Goal: Complete application form

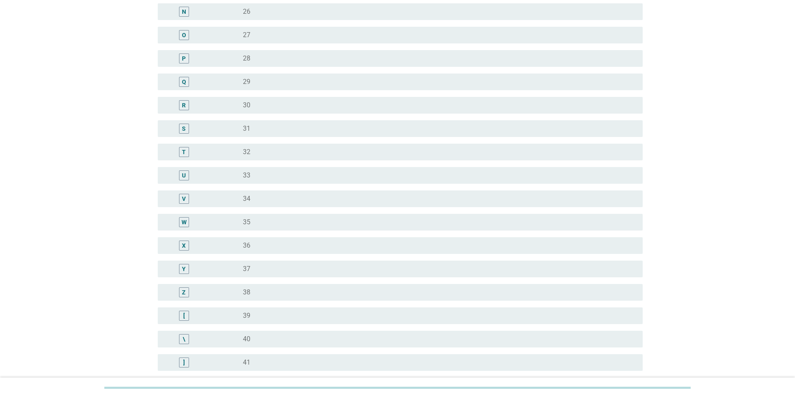
scroll to position [459, 0]
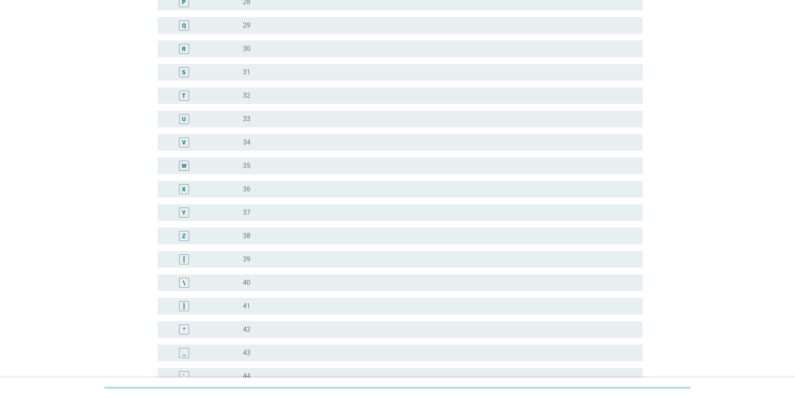
click at [181, 235] on div "Z" at bounding box center [184, 236] width 10 height 10
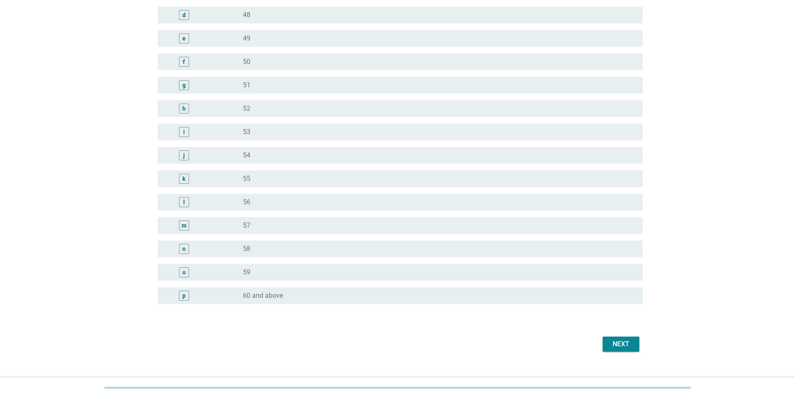
scroll to position [927, 0]
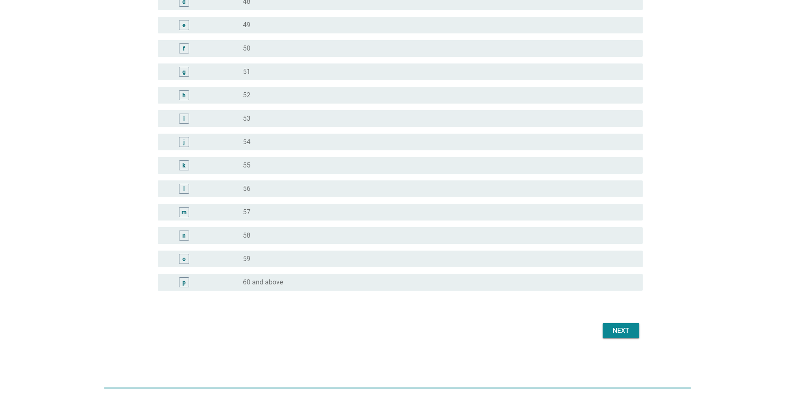
click at [611, 330] on div "Next" at bounding box center [620, 330] width 23 height 10
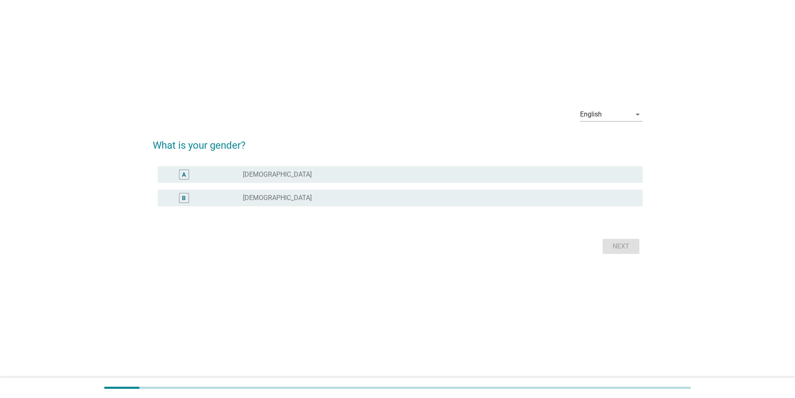
scroll to position [0, 0]
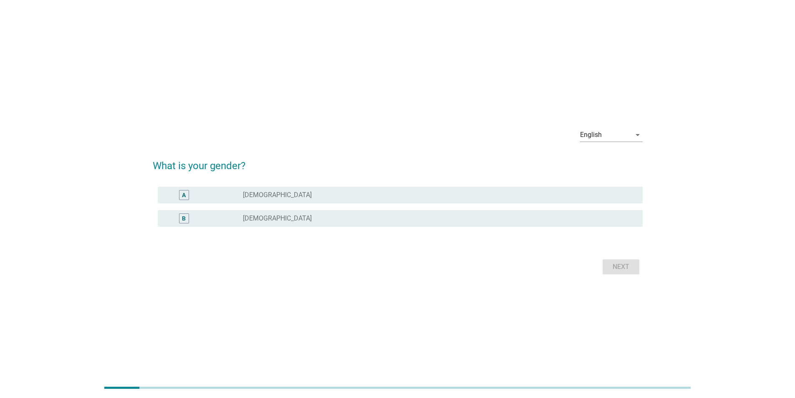
click at [270, 221] on div "radio_button_unchecked [DEMOGRAPHIC_DATA]" at bounding box center [436, 218] width 386 height 8
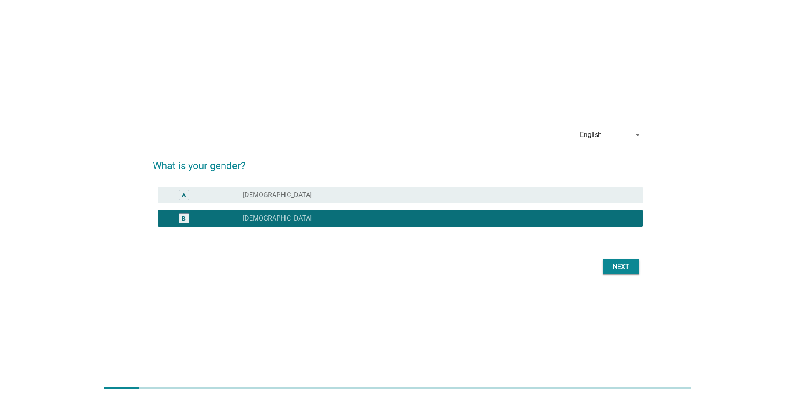
click at [623, 268] on div "Next" at bounding box center [620, 267] width 23 height 10
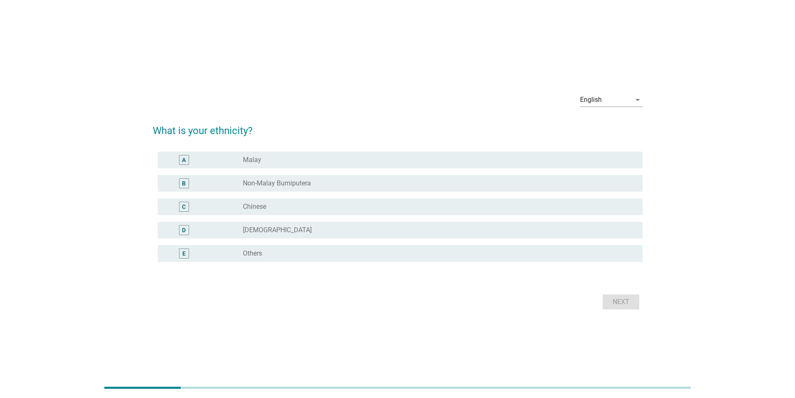
click at [259, 204] on label "Chinese" at bounding box center [254, 206] width 23 height 8
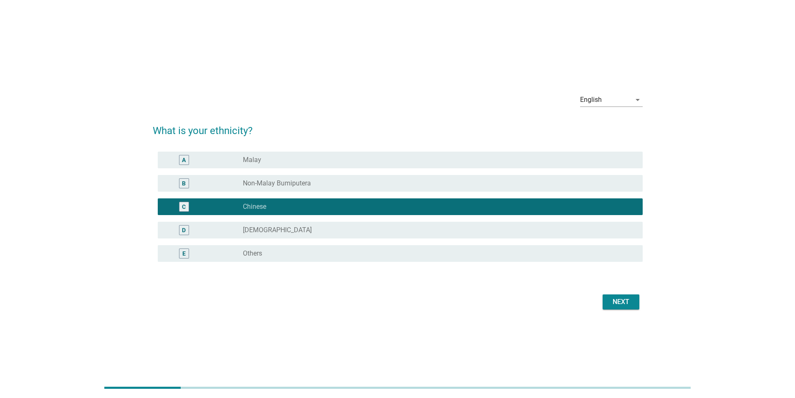
click at [616, 299] on div "Next" at bounding box center [620, 302] width 23 height 10
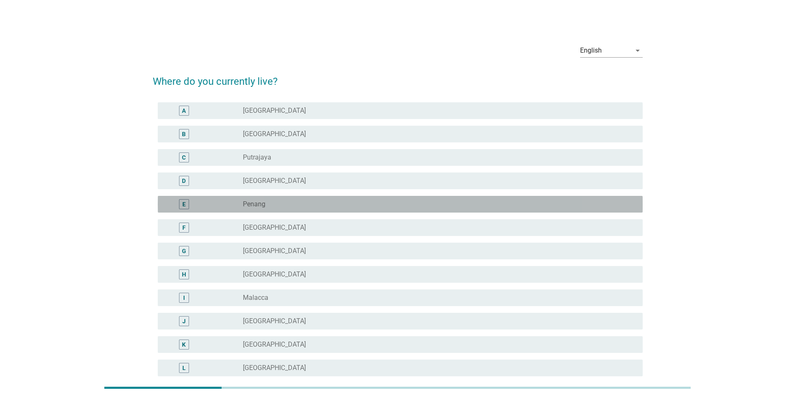
click at [275, 202] on div "radio_button_unchecked Penang" at bounding box center [436, 204] width 386 height 8
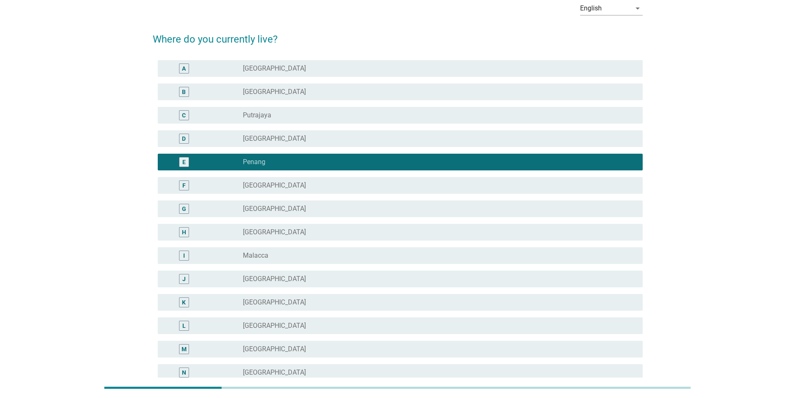
scroll to position [179, 0]
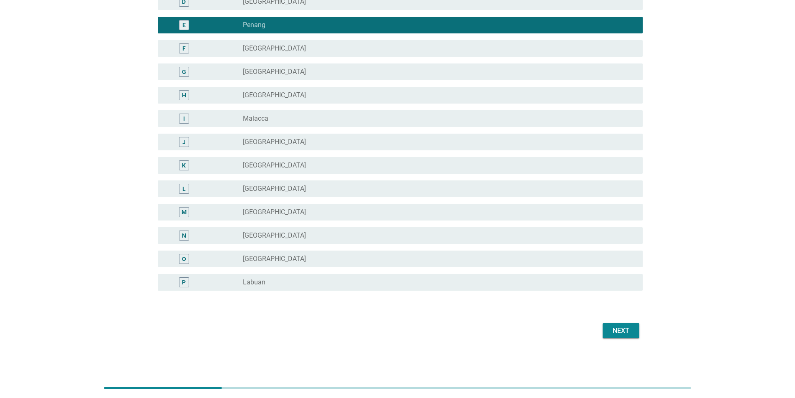
click at [624, 327] on div "Next" at bounding box center [620, 330] width 23 height 10
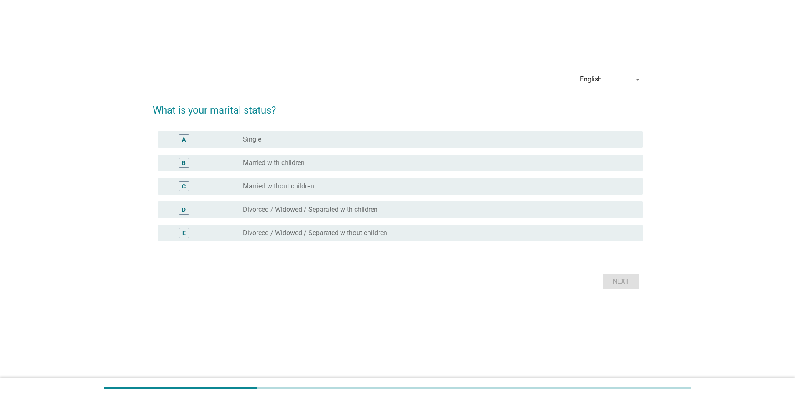
scroll to position [0, 0]
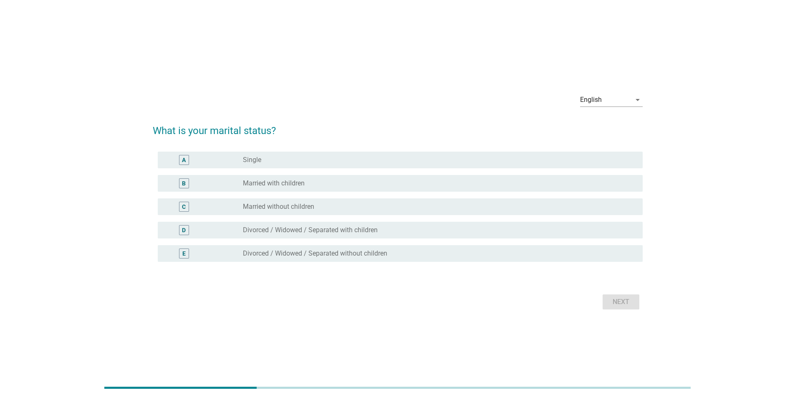
click at [290, 183] on label "Married with children" at bounding box center [274, 183] width 62 height 8
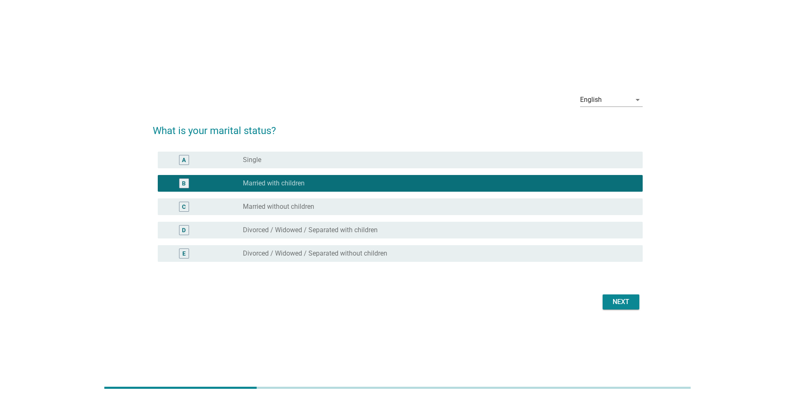
click at [618, 300] on div "Next" at bounding box center [620, 302] width 23 height 10
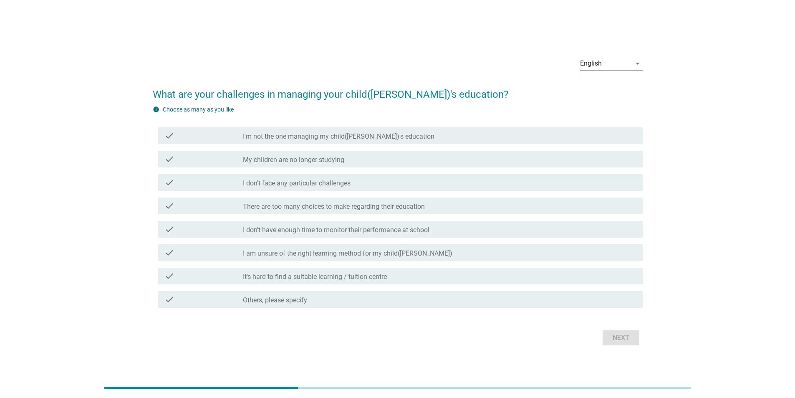
click at [323, 207] on label "There are too many choices to make regarding their education" at bounding box center [334, 206] width 182 height 8
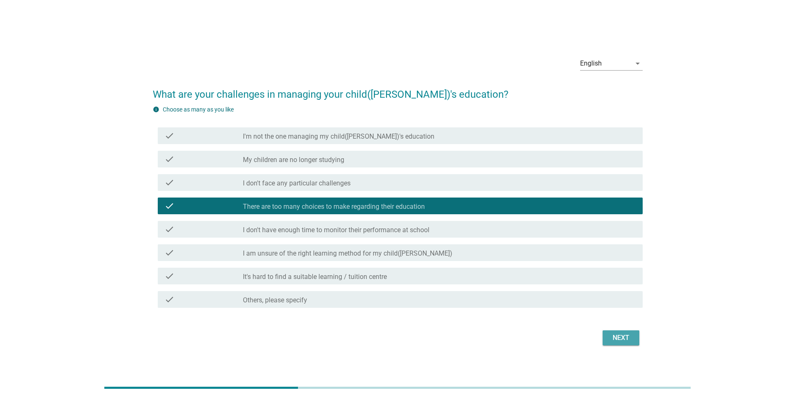
click at [615, 341] on div "Next" at bounding box center [620, 338] width 23 height 10
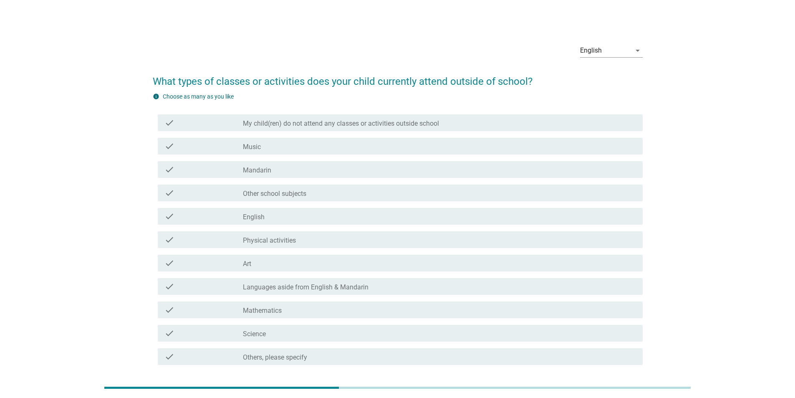
click at [289, 240] on label "Physical activities" at bounding box center [269, 240] width 53 height 8
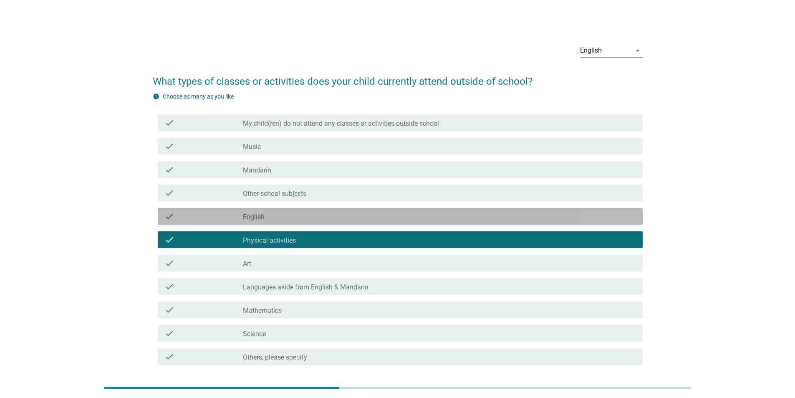
click at [285, 221] on div "check check_box_outline_blank English" at bounding box center [400, 216] width 485 height 17
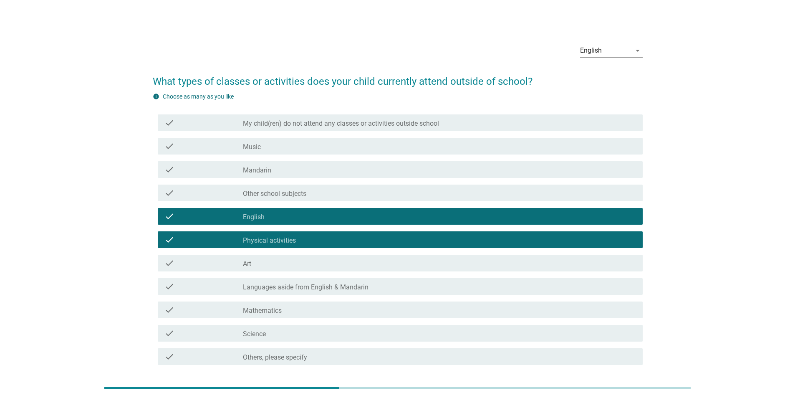
click at [284, 308] on div "check_box_outline_blank Mathematics" at bounding box center [439, 310] width 393 height 10
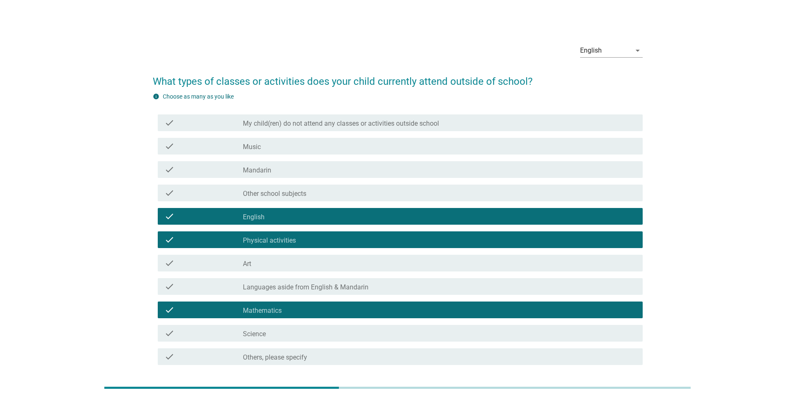
click at [285, 336] on div "check_box_outline_blank Science" at bounding box center [439, 333] width 393 height 10
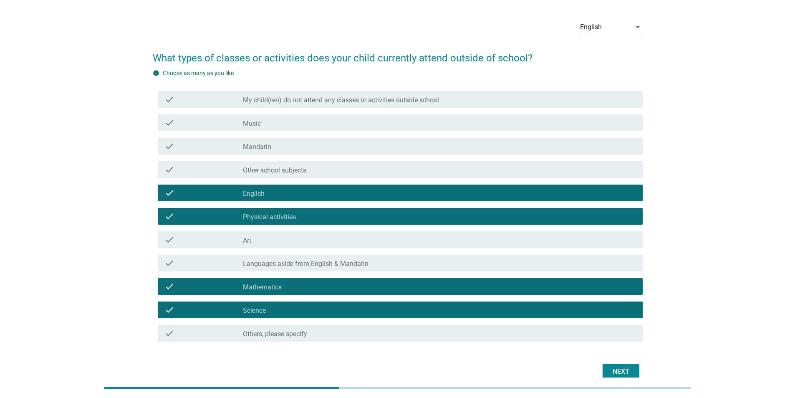
scroll to position [64, 0]
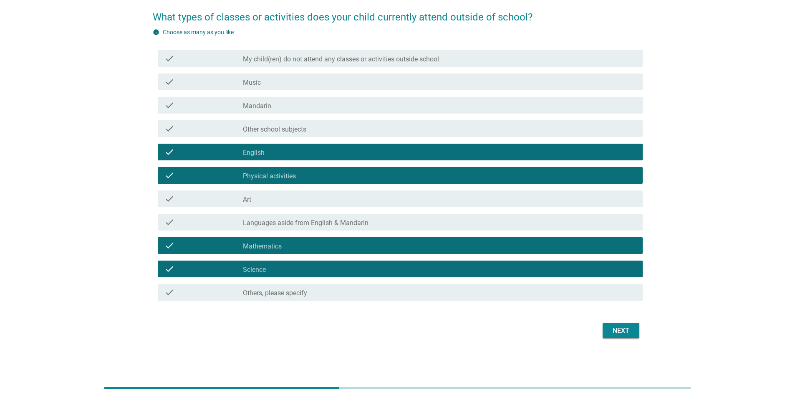
click at [607, 332] on button "Next" at bounding box center [621, 330] width 37 height 15
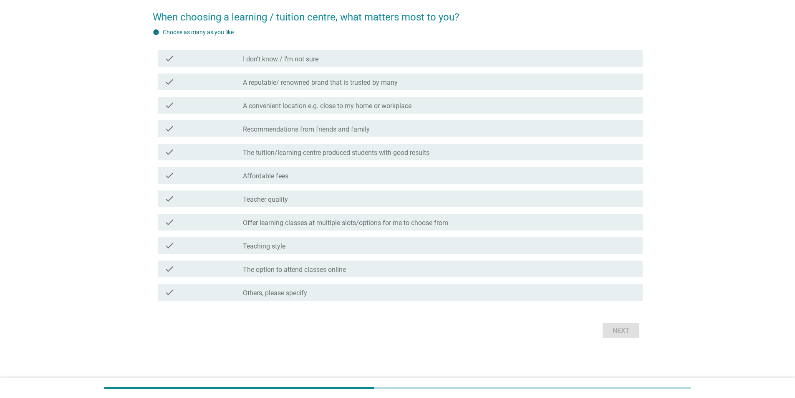
scroll to position [0, 0]
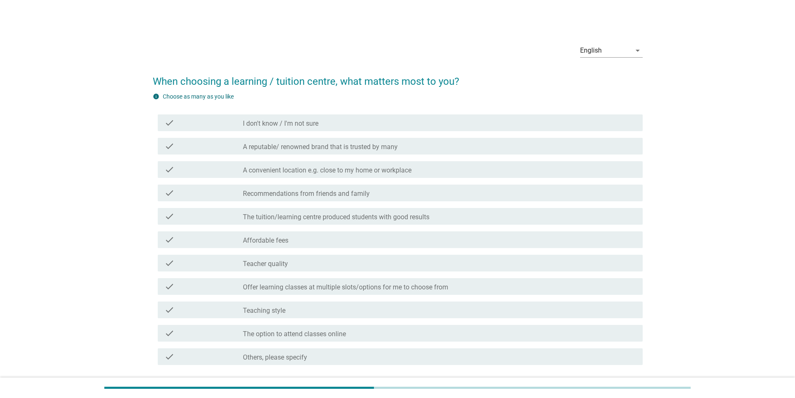
click at [275, 261] on label "Teacher quality" at bounding box center [265, 264] width 45 height 8
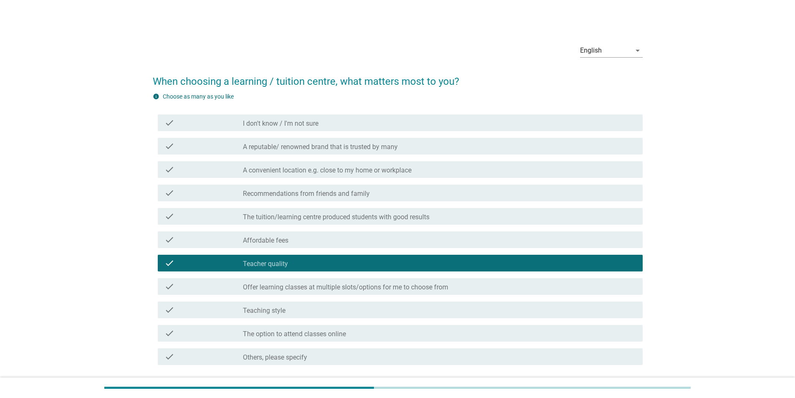
click at [271, 239] on label "Affordable fees" at bounding box center [265, 240] width 45 height 8
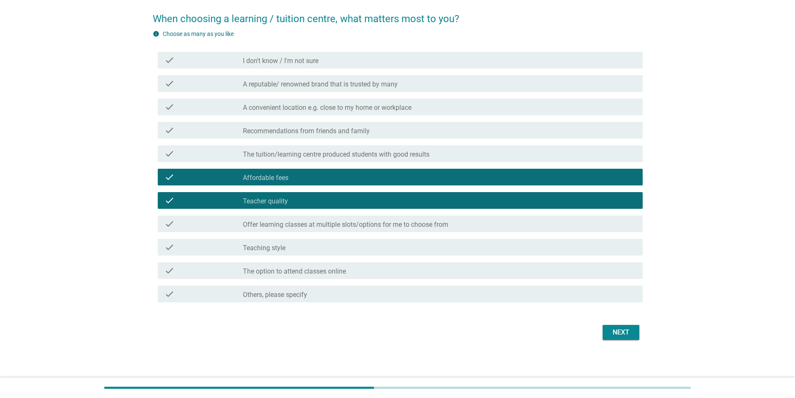
scroll to position [64, 0]
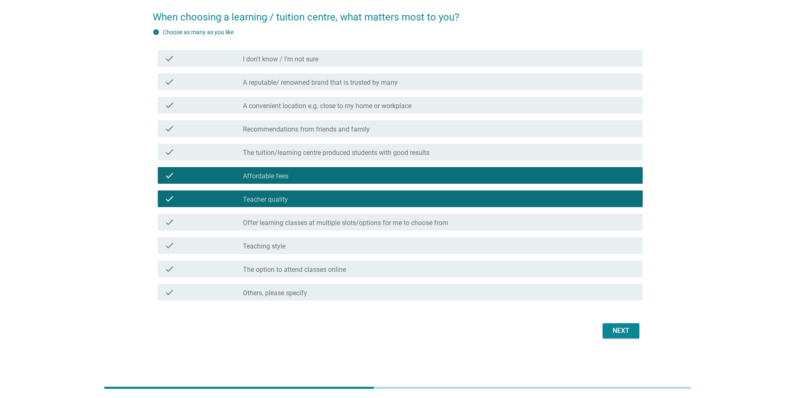
click at [613, 328] on div "Next" at bounding box center [620, 330] width 23 height 10
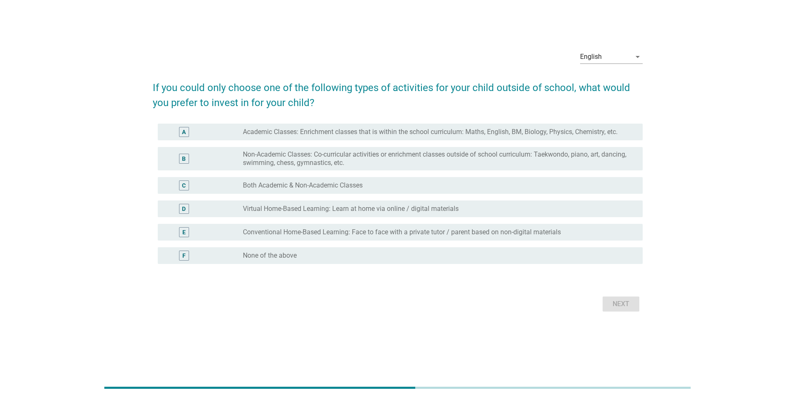
scroll to position [0, 0]
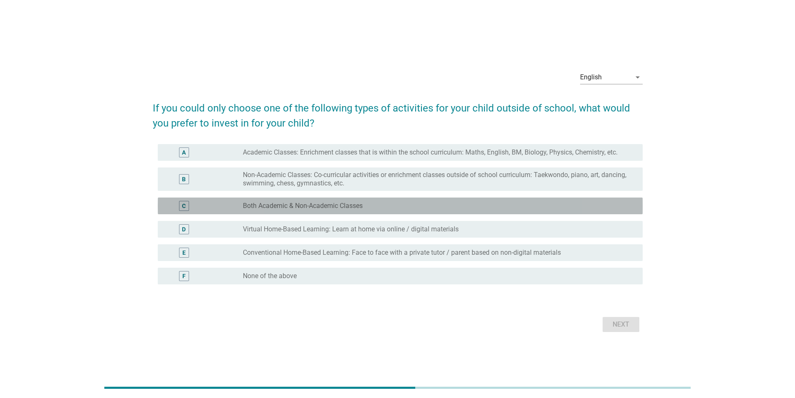
click at [252, 199] on div "C radio_button_unchecked Both Academic & Non-Academic Classes" at bounding box center [400, 205] width 485 height 17
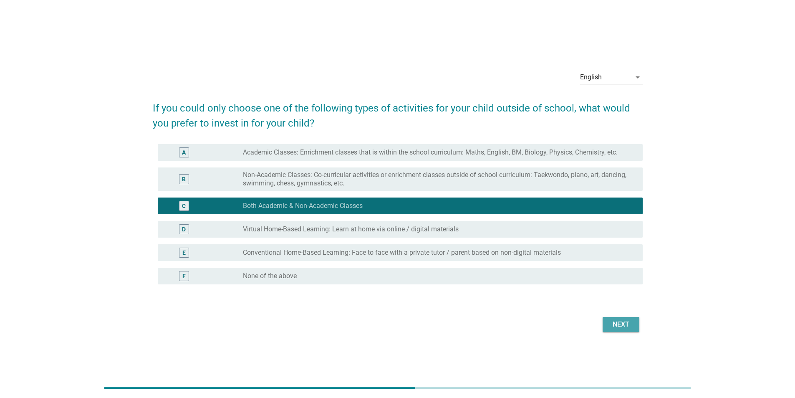
click at [612, 328] on div "Next" at bounding box center [620, 324] width 23 height 10
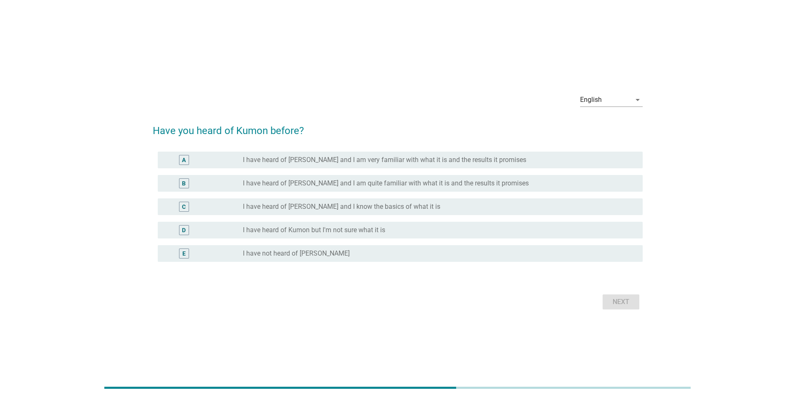
click at [287, 226] on label "I have heard of Kumon but I'm not sure what it is" at bounding box center [314, 230] width 142 height 8
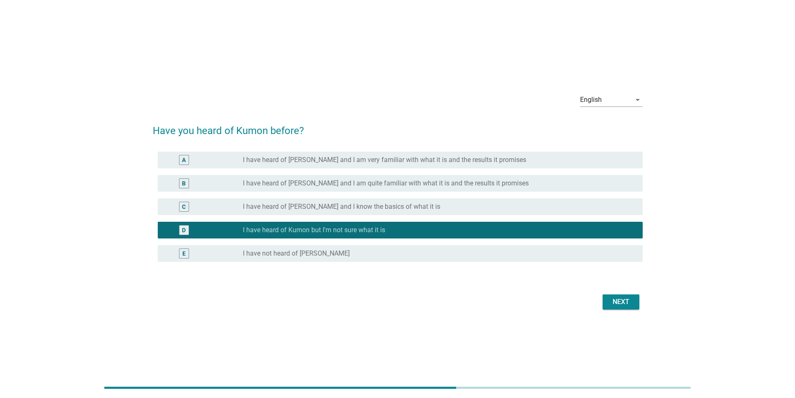
click at [285, 208] on label "I have heard of [PERSON_NAME] and I know the basics of what it is" at bounding box center [341, 206] width 197 height 8
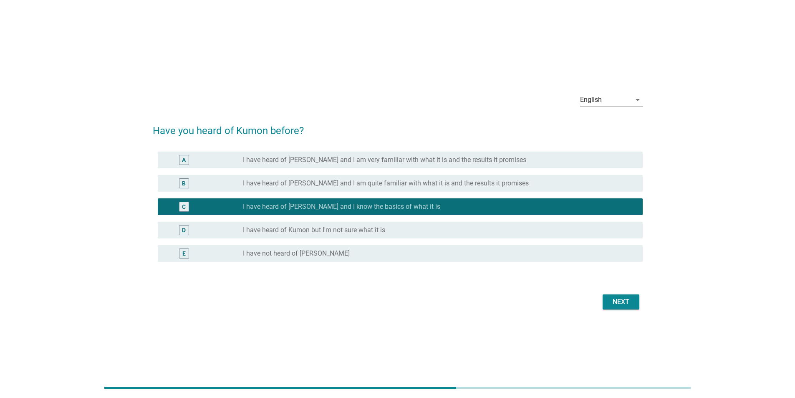
click at [618, 303] on div "Next" at bounding box center [620, 302] width 23 height 10
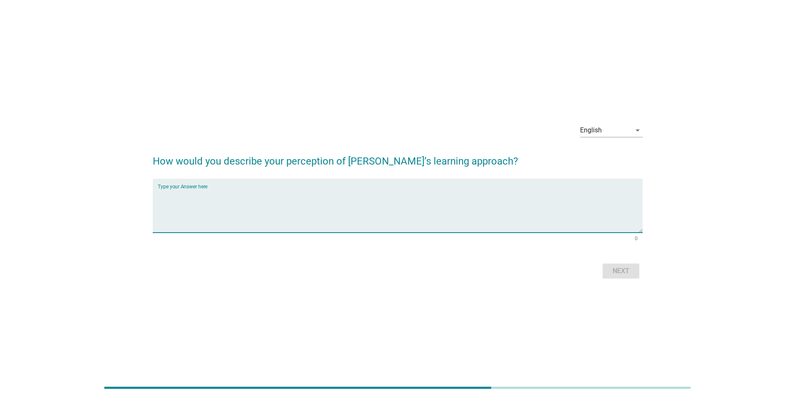
click at [274, 207] on textarea "Type your Answer here" at bounding box center [400, 211] width 485 height 44
type textarea "good"
click at [606, 274] on button "Next" at bounding box center [621, 270] width 37 height 15
click at [398, 218] on textarea "Type your Answer here" at bounding box center [400, 211] width 485 height 44
type textarea "good benefit"
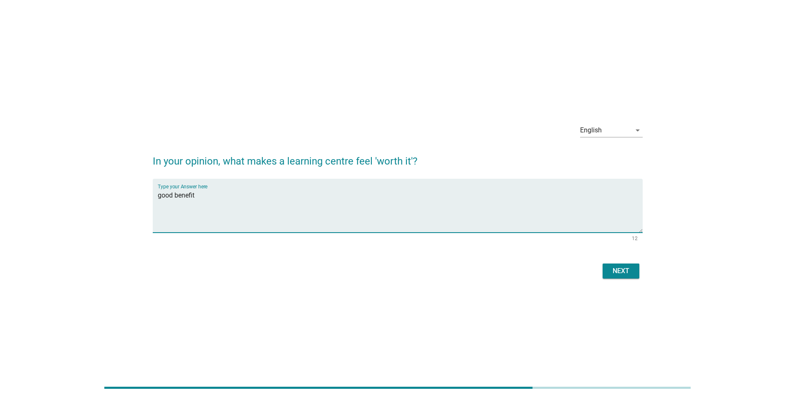
click at [633, 267] on button "Next" at bounding box center [621, 270] width 37 height 15
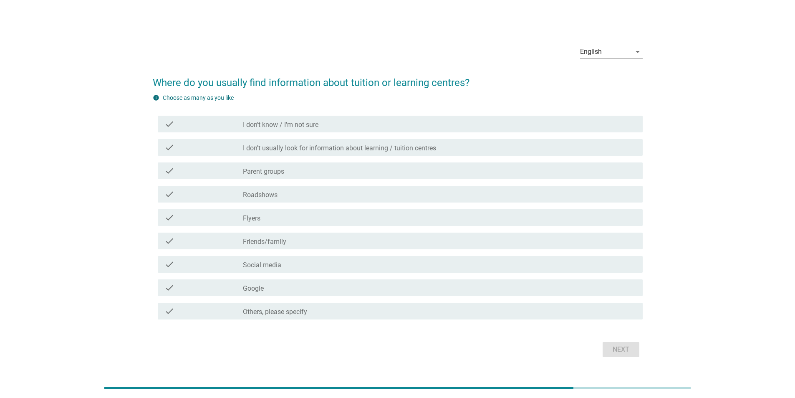
click at [406, 210] on div "check check_box_outline_blank Flyers" at bounding box center [400, 217] width 485 height 17
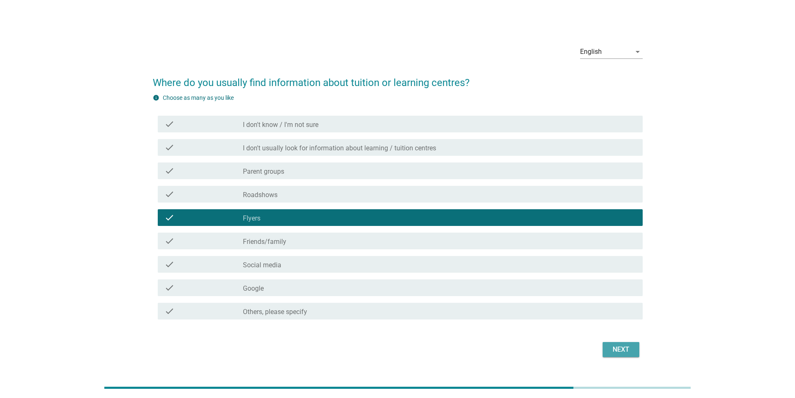
click at [612, 349] on div "Next" at bounding box center [620, 349] width 23 height 10
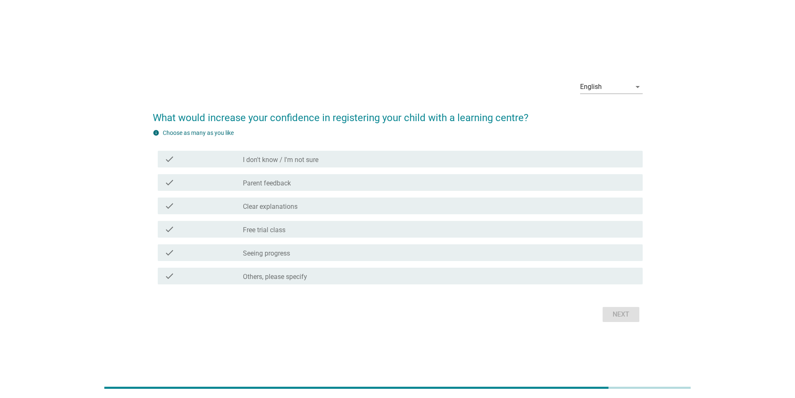
click at [355, 220] on div "check check_box_outline_blank Free trial class" at bounding box center [398, 228] width 490 height 23
click at [355, 227] on div "check_box_outline_blank Free trial class" at bounding box center [439, 229] width 393 height 10
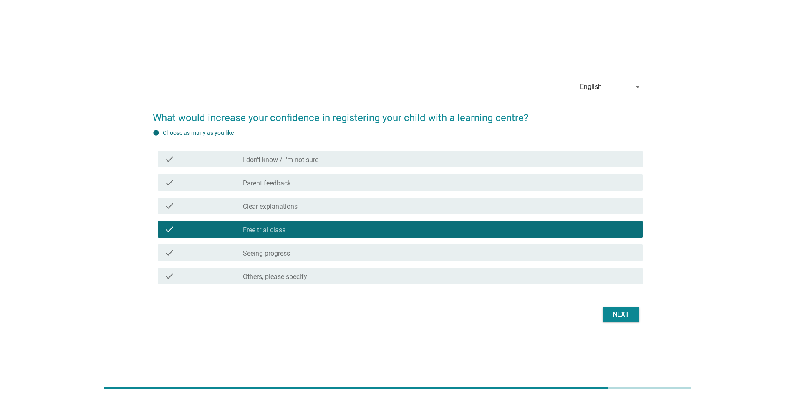
click at [615, 314] on div "Next" at bounding box center [620, 314] width 23 height 10
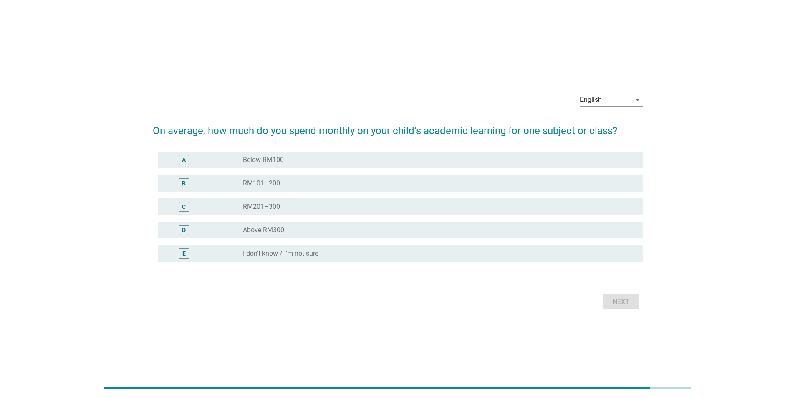
click at [340, 230] on div "radio_button_unchecked Above RM300" at bounding box center [436, 230] width 386 height 8
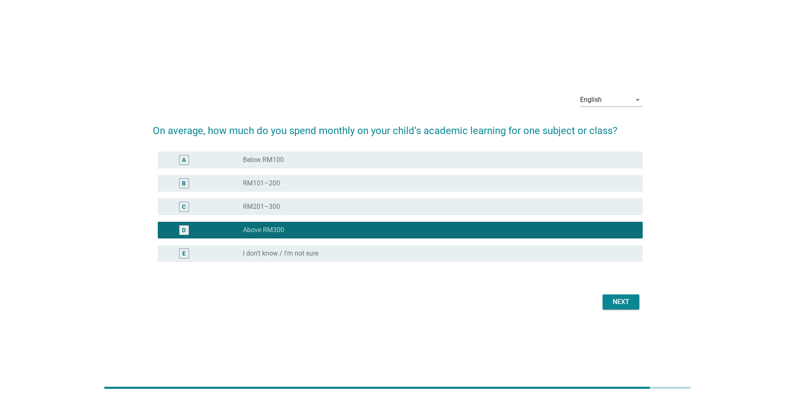
click at [380, 206] on div "radio_button_unchecked RM201–300" at bounding box center [436, 206] width 386 height 8
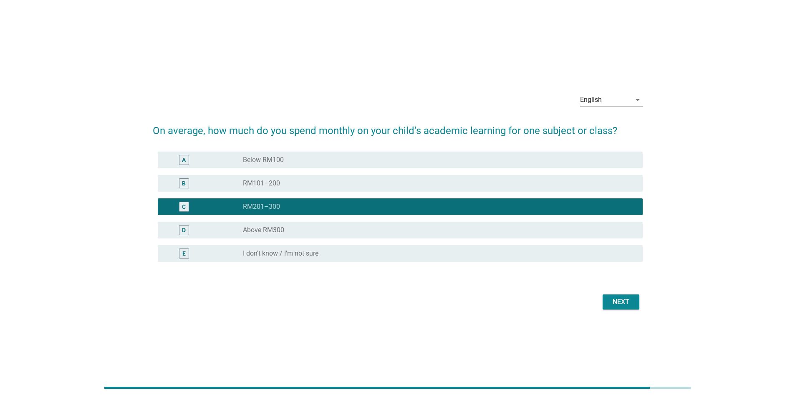
click at [619, 297] on div "Next" at bounding box center [620, 302] width 23 height 10
